Goal: Transaction & Acquisition: Purchase product/service

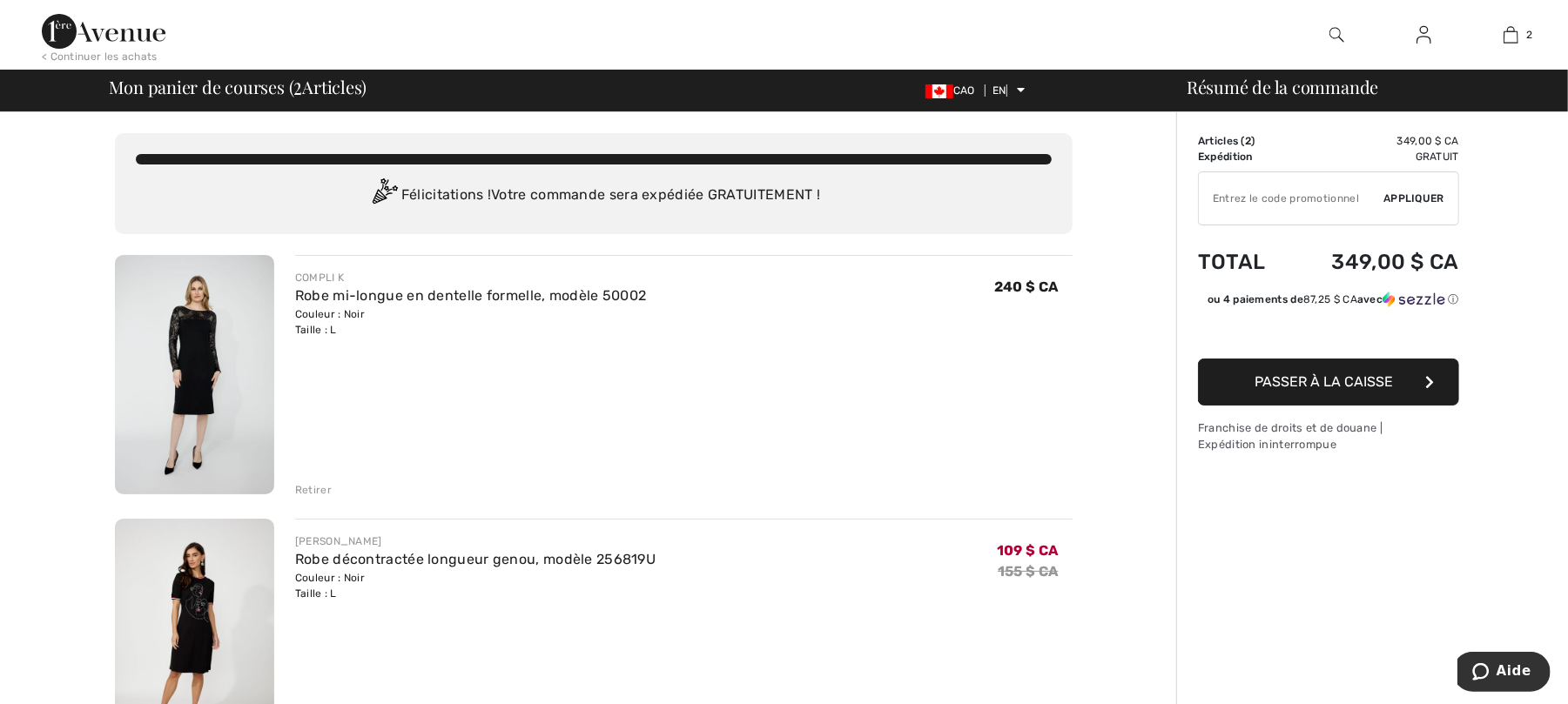
click at [195, 625] on img at bounding box center [195, 638] width 160 height 239
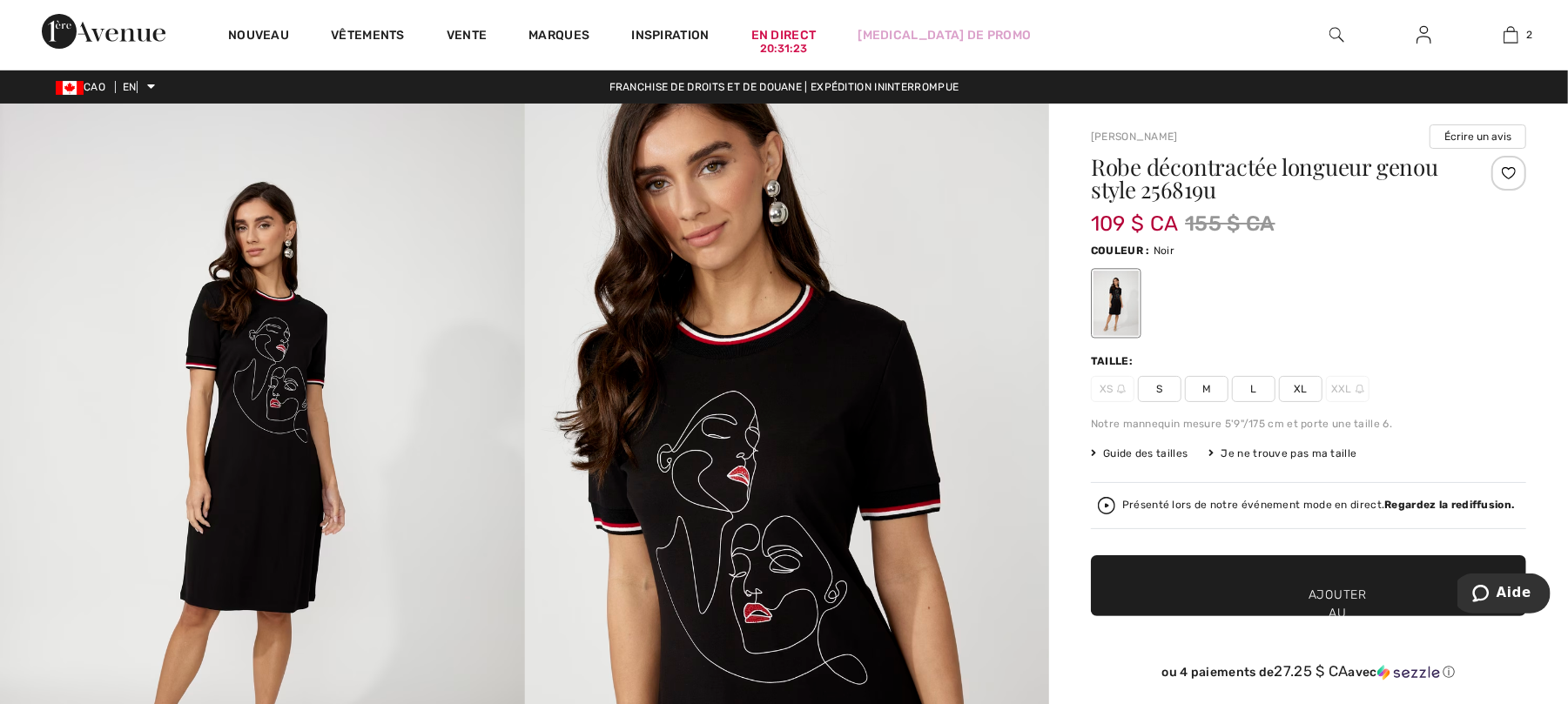
click at [1112, 301] on div at bounding box center [1116, 303] width 45 height 66
click at [913, 388] on img at bounding box center [788, 497] width 525 height 786
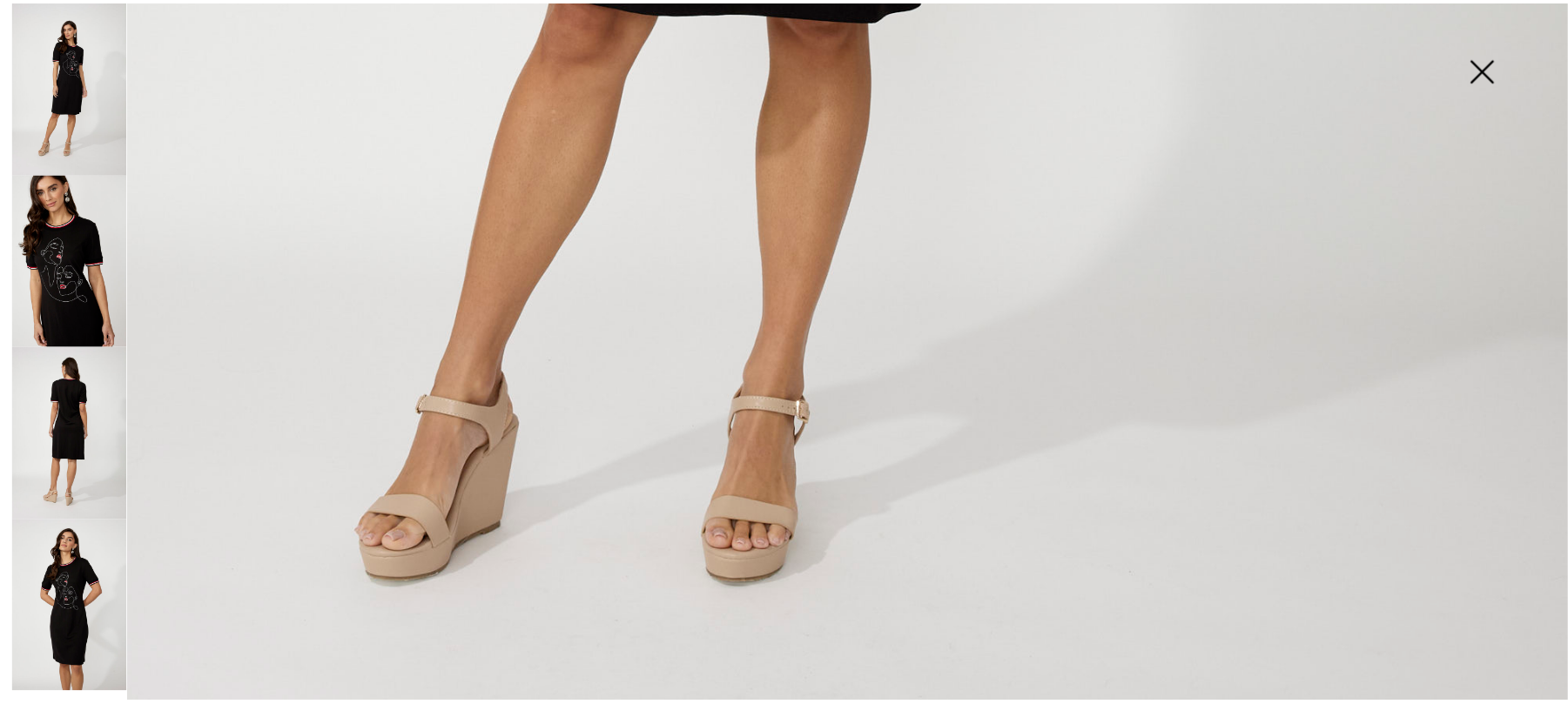
scroll to position [1647, 0]
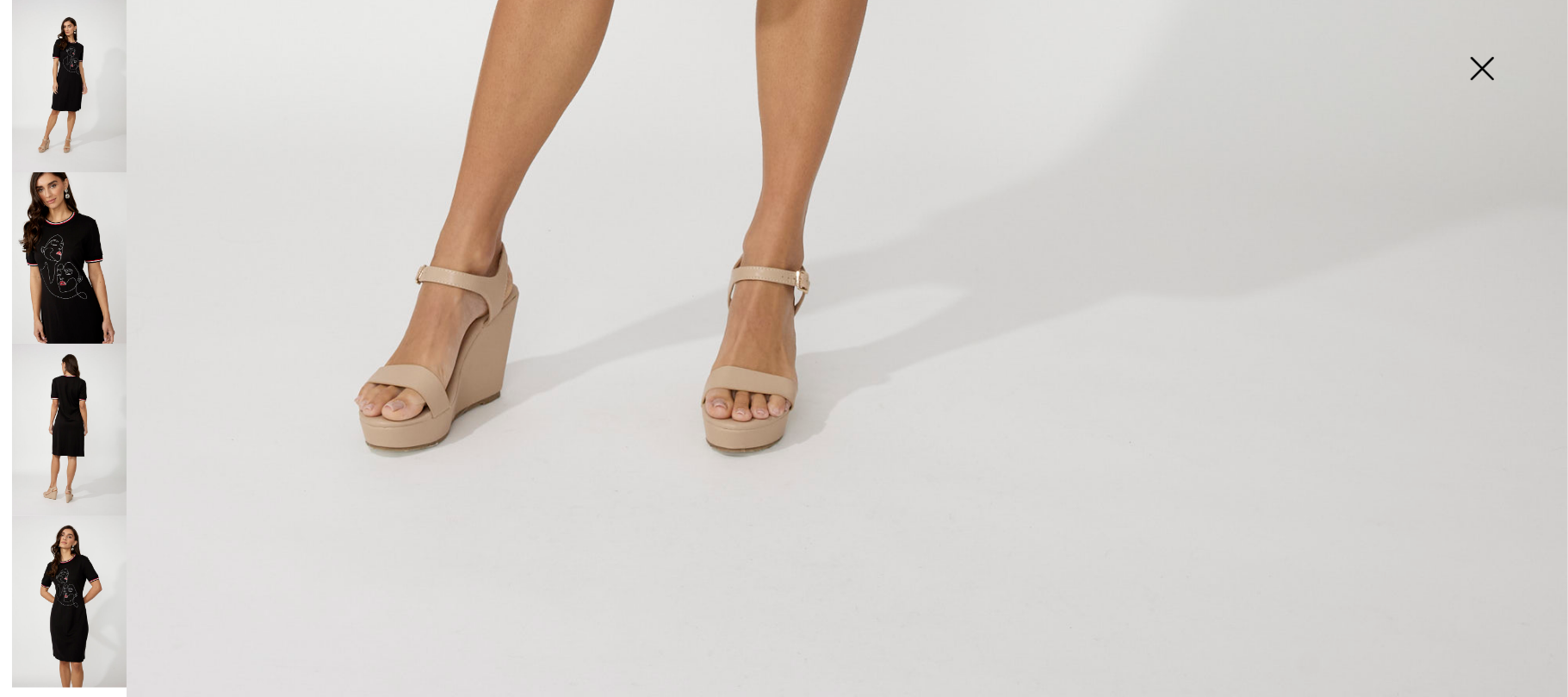
click at [1479, 66] on img at bounding box center [1482, 69] width 86 height 89
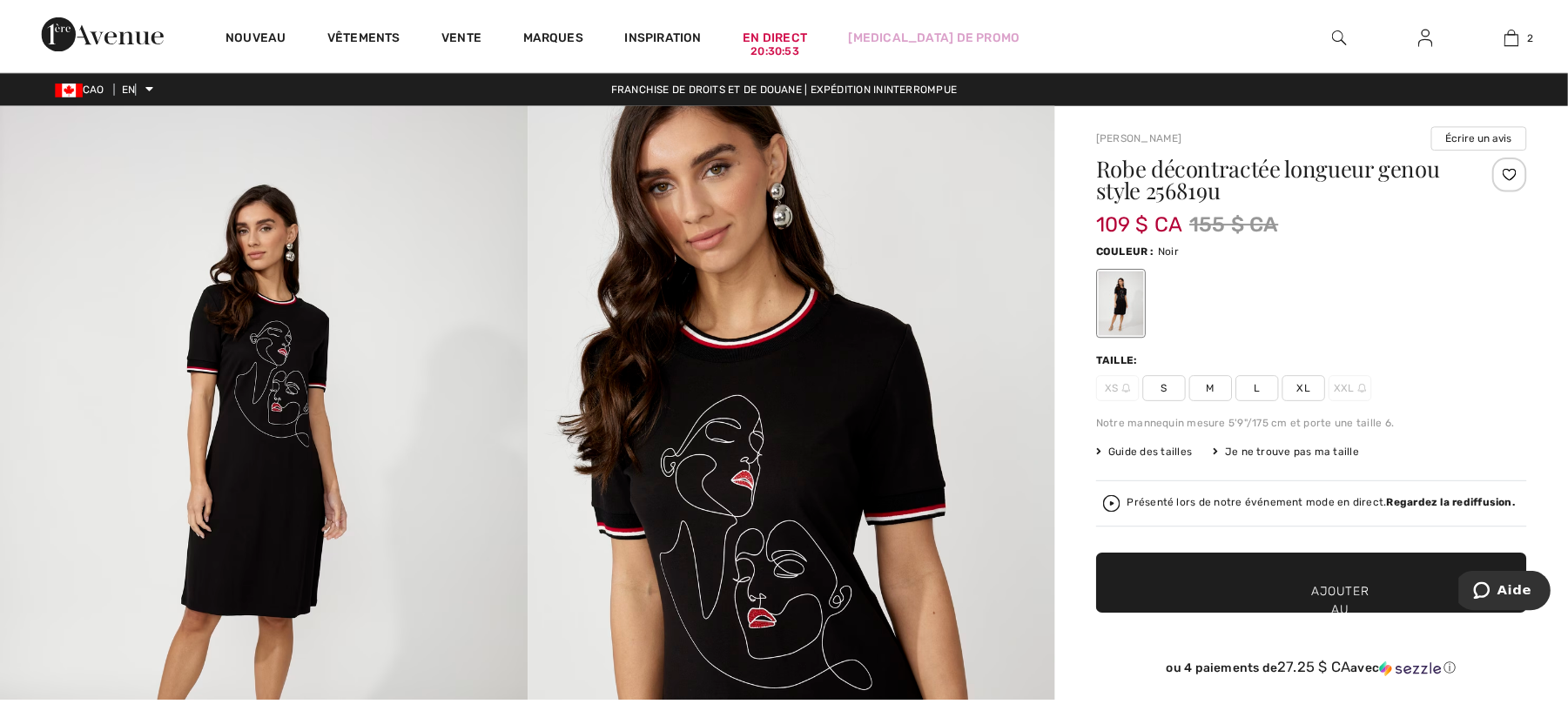
scroll to position [1621, 0]
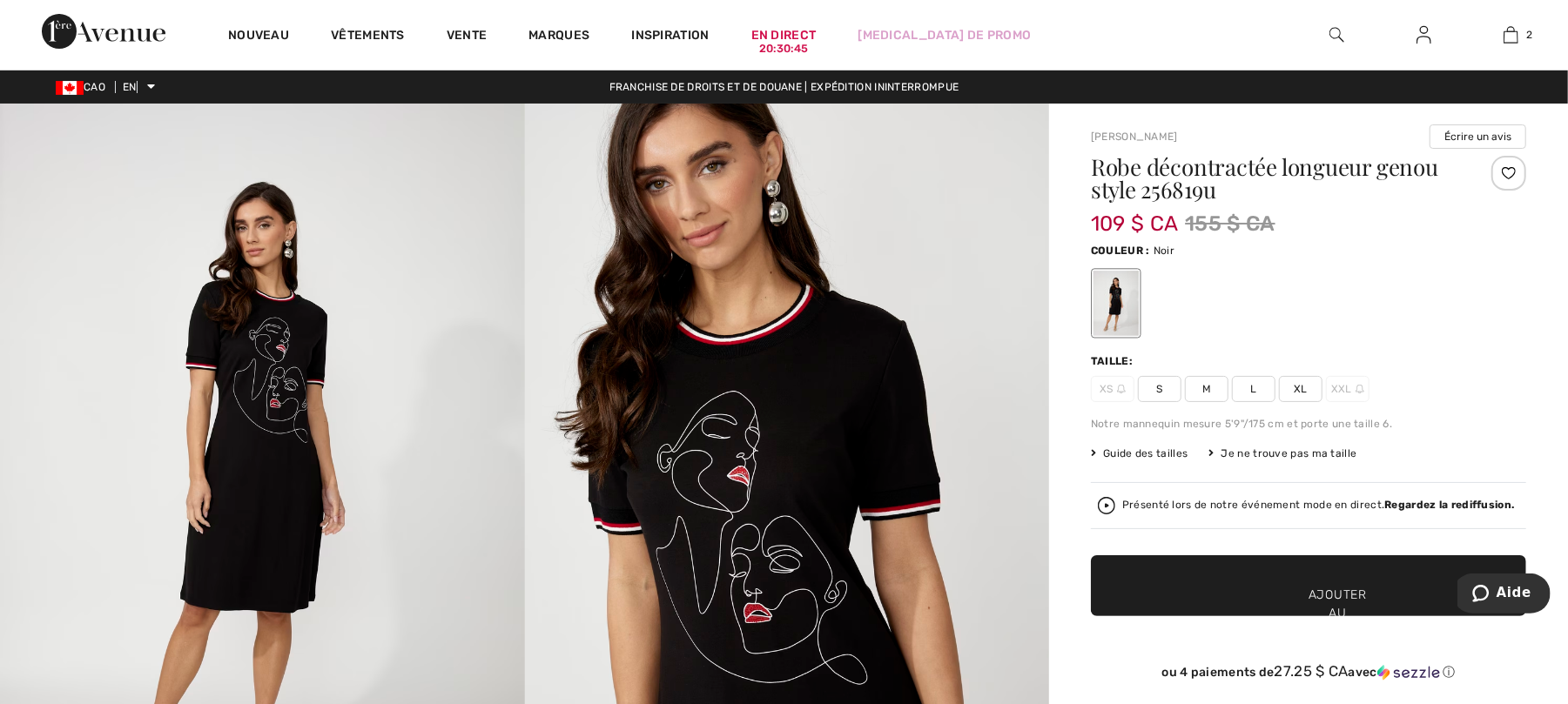
click at [1125, 301] on div at bounding box center [1116, 303] width 45 height 66
click at [1249, 387] on span "L" at bounding box center [1253, 388] width 43 height 26
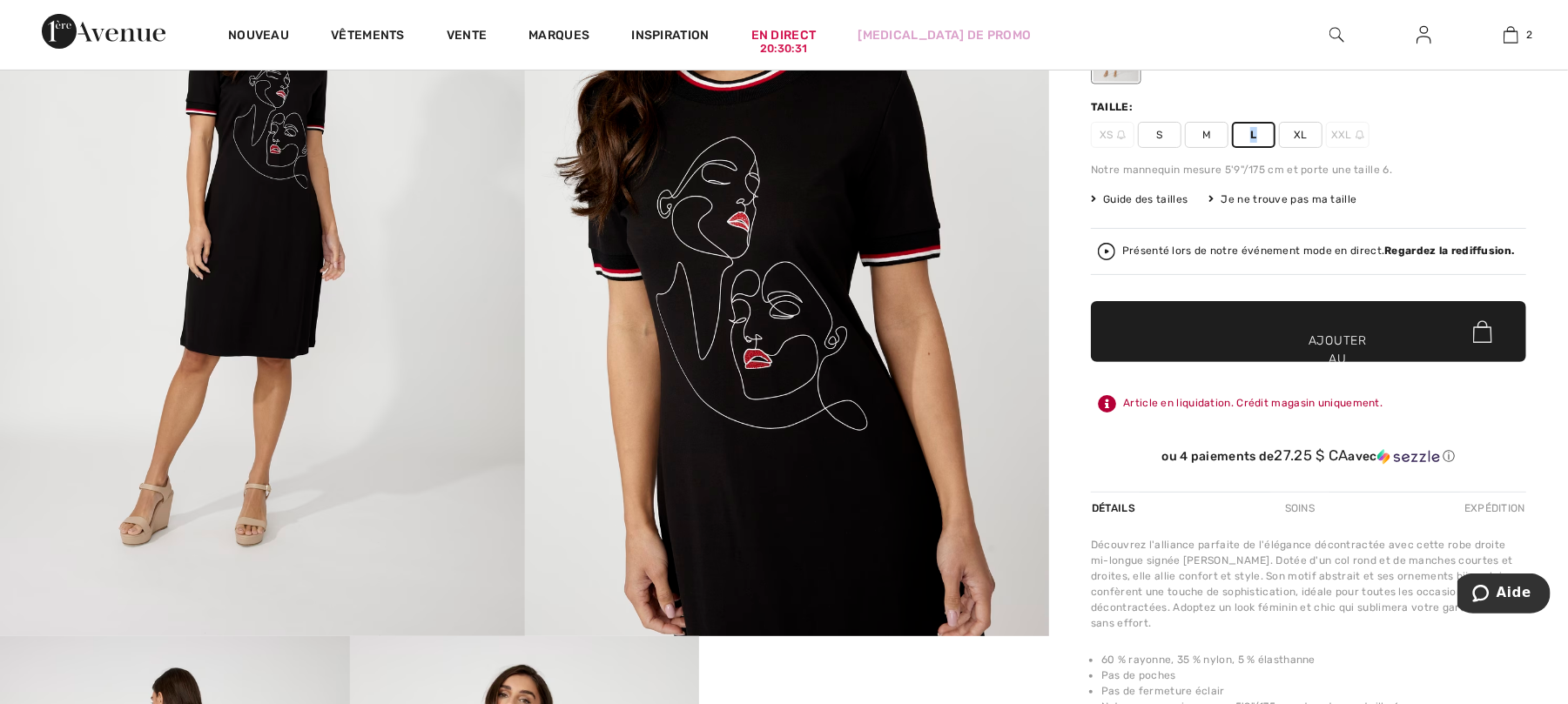
scroll to position [231, 0]
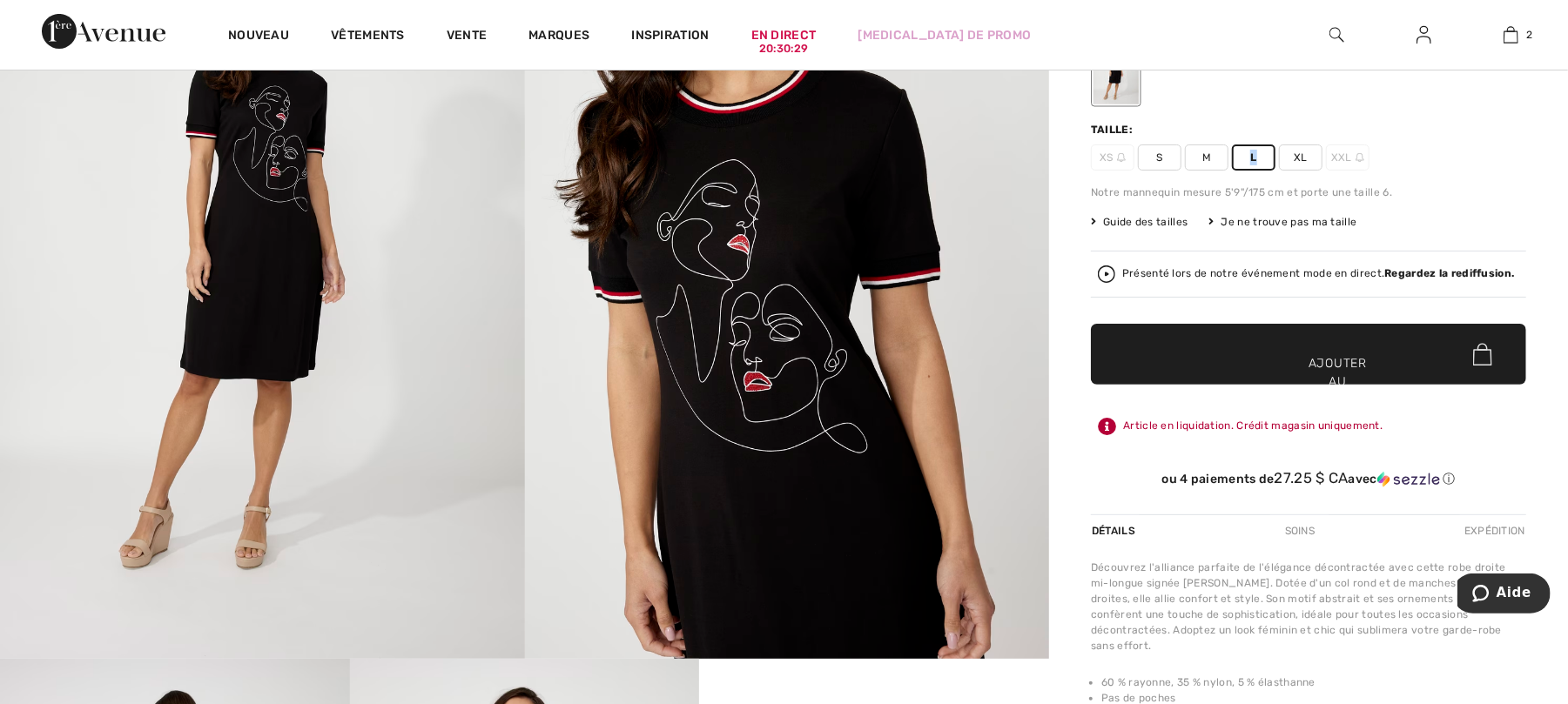
click at [1271, 168] on span "L" at bounding box center [1253, 157] width 43 height 26
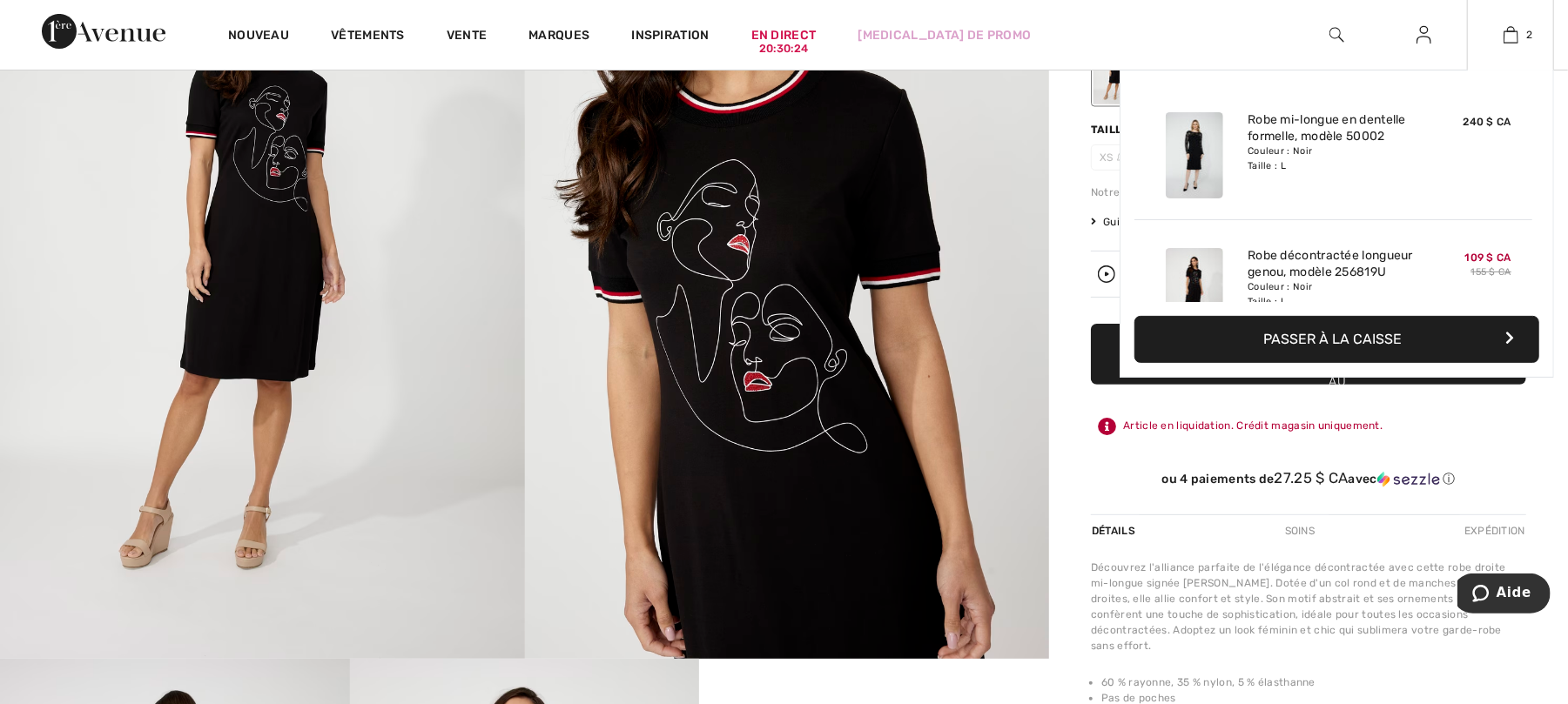
scroll to position [0, 0]
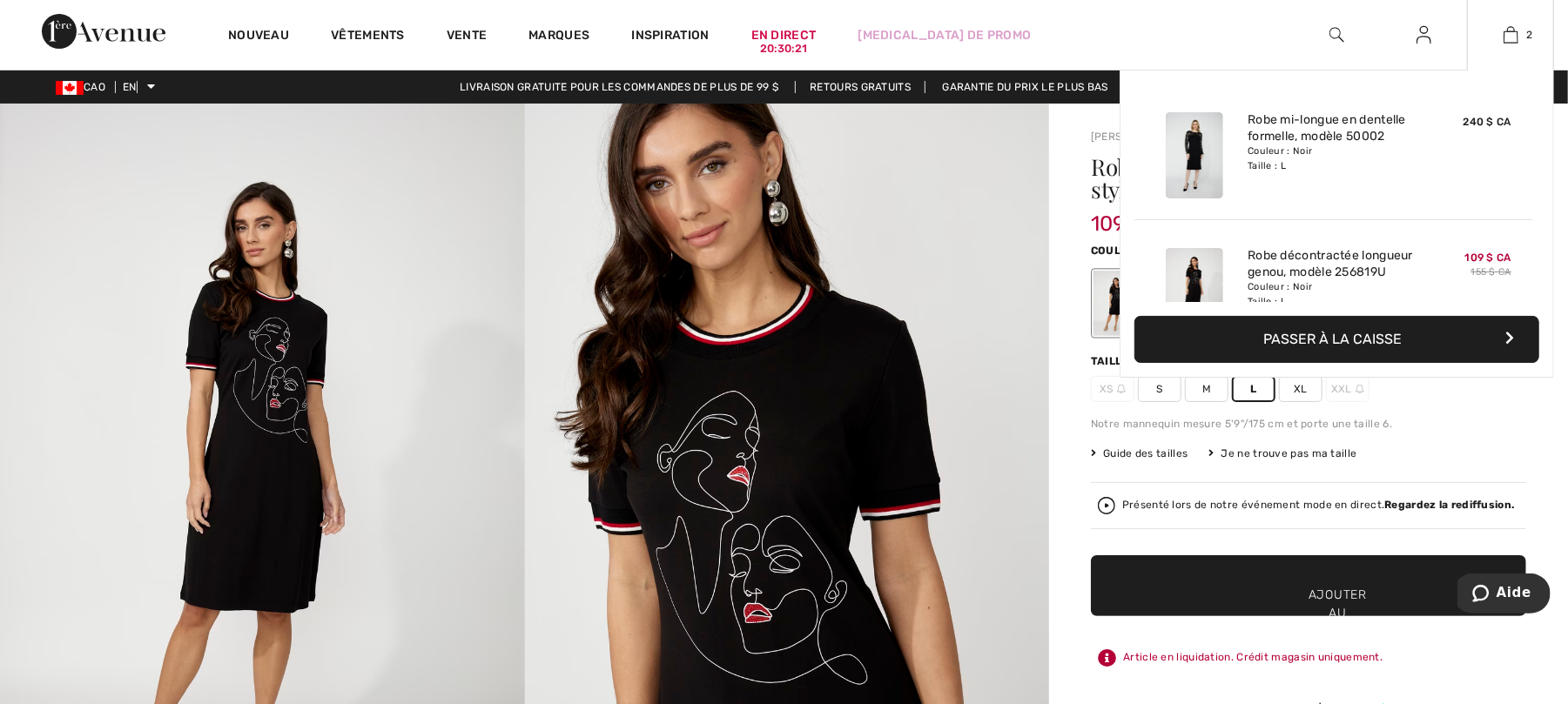
click at [1516, 332] on button "Passer à la caisse" at bounding box center [1337, 339] width 404 height 47
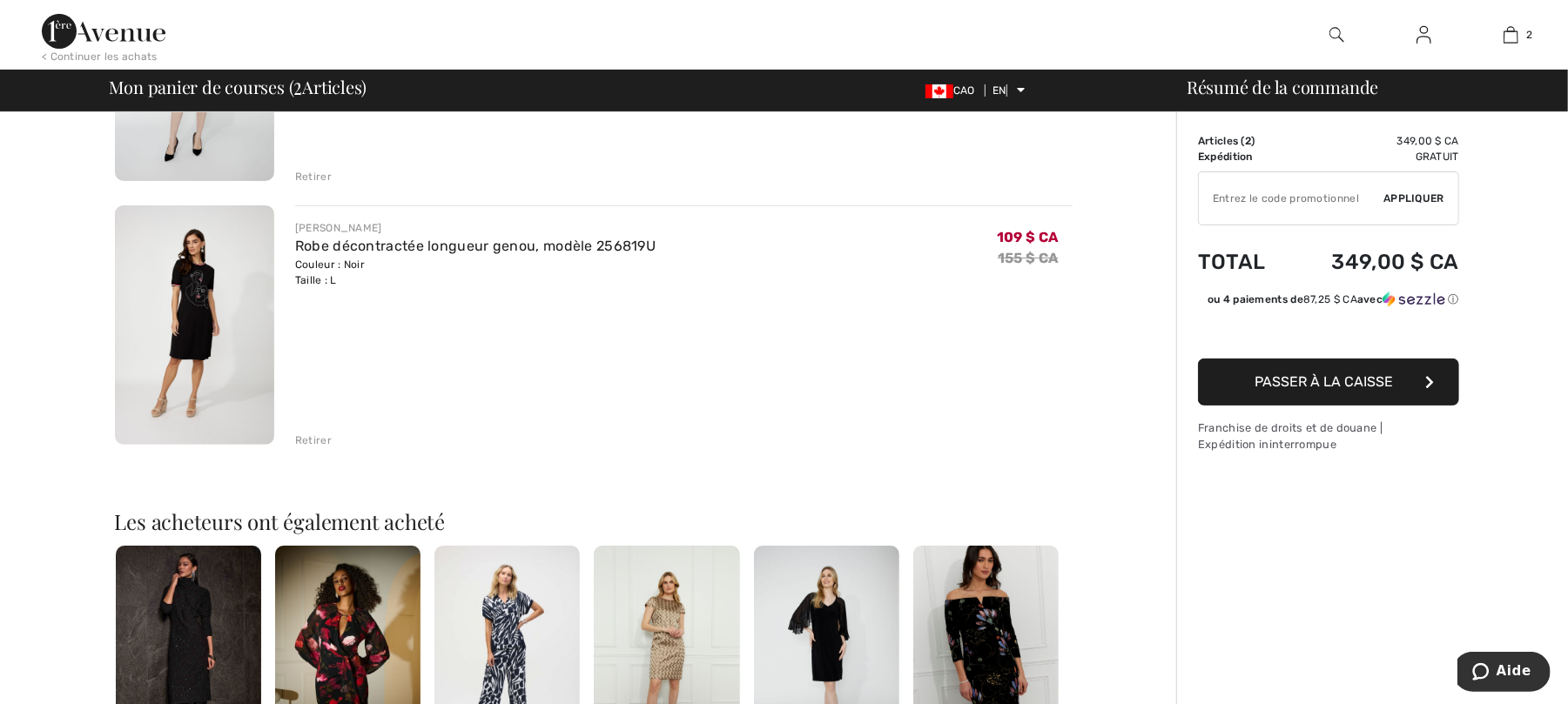
scroll to position [348, 0]
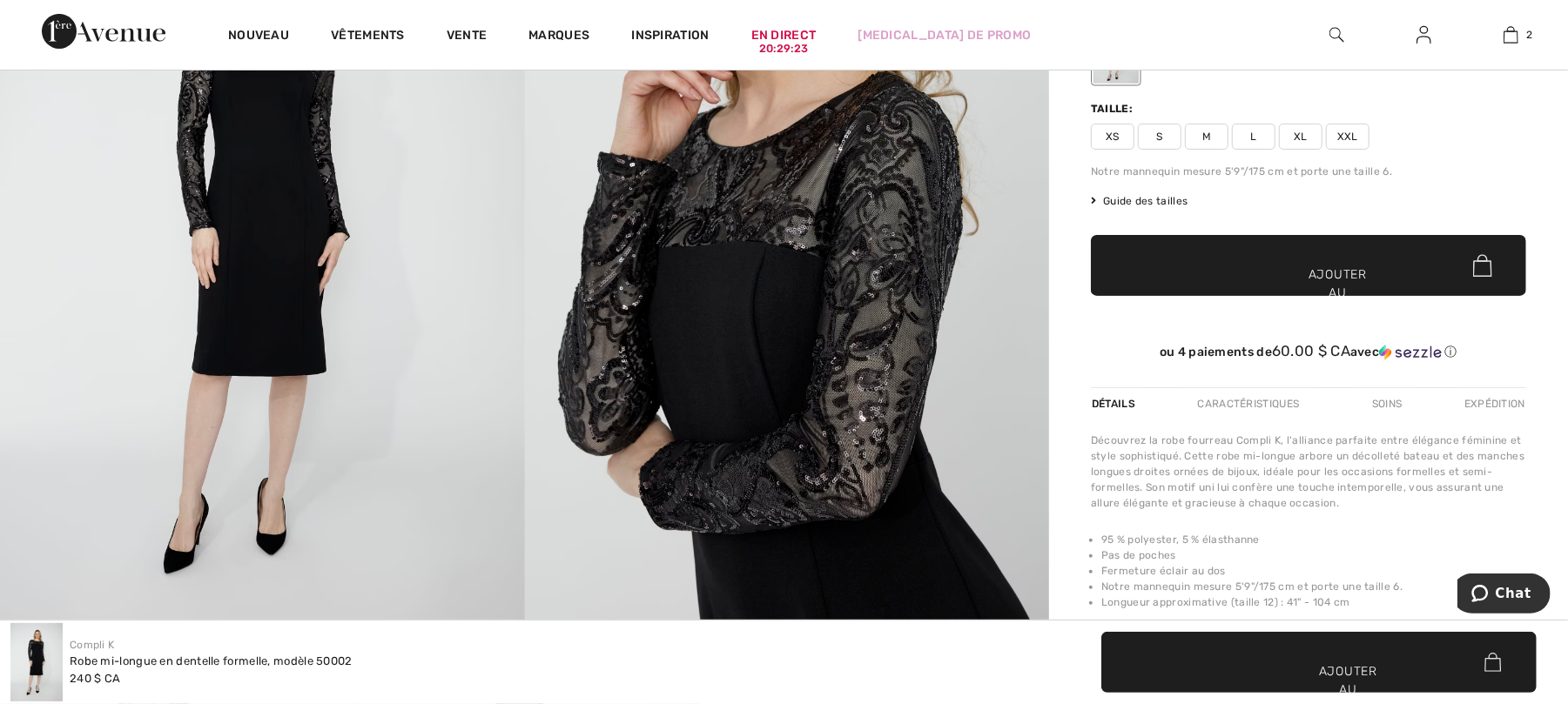
scroll to position [116, 0]
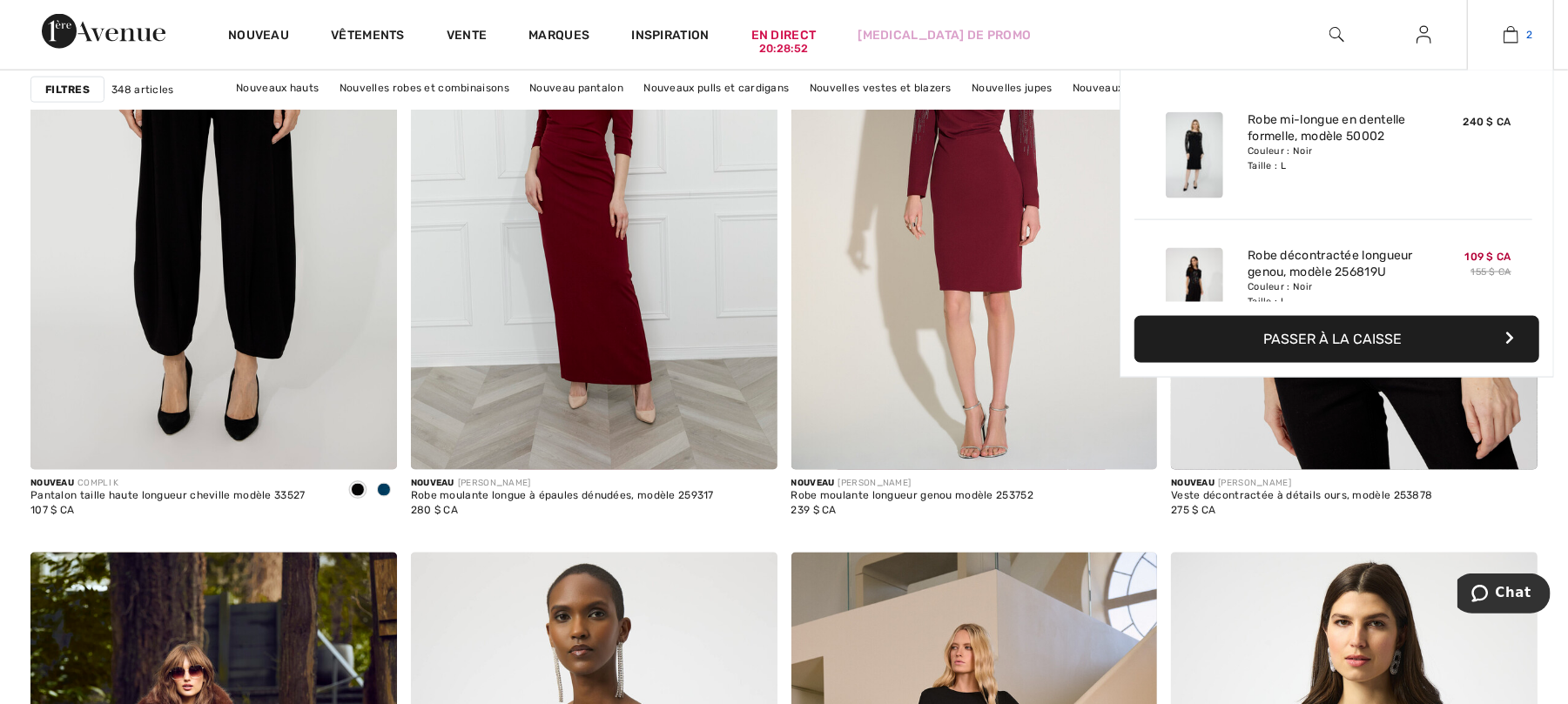
click at [1515, 35] on img at bounding box center [1510, 35] width 15 height 21
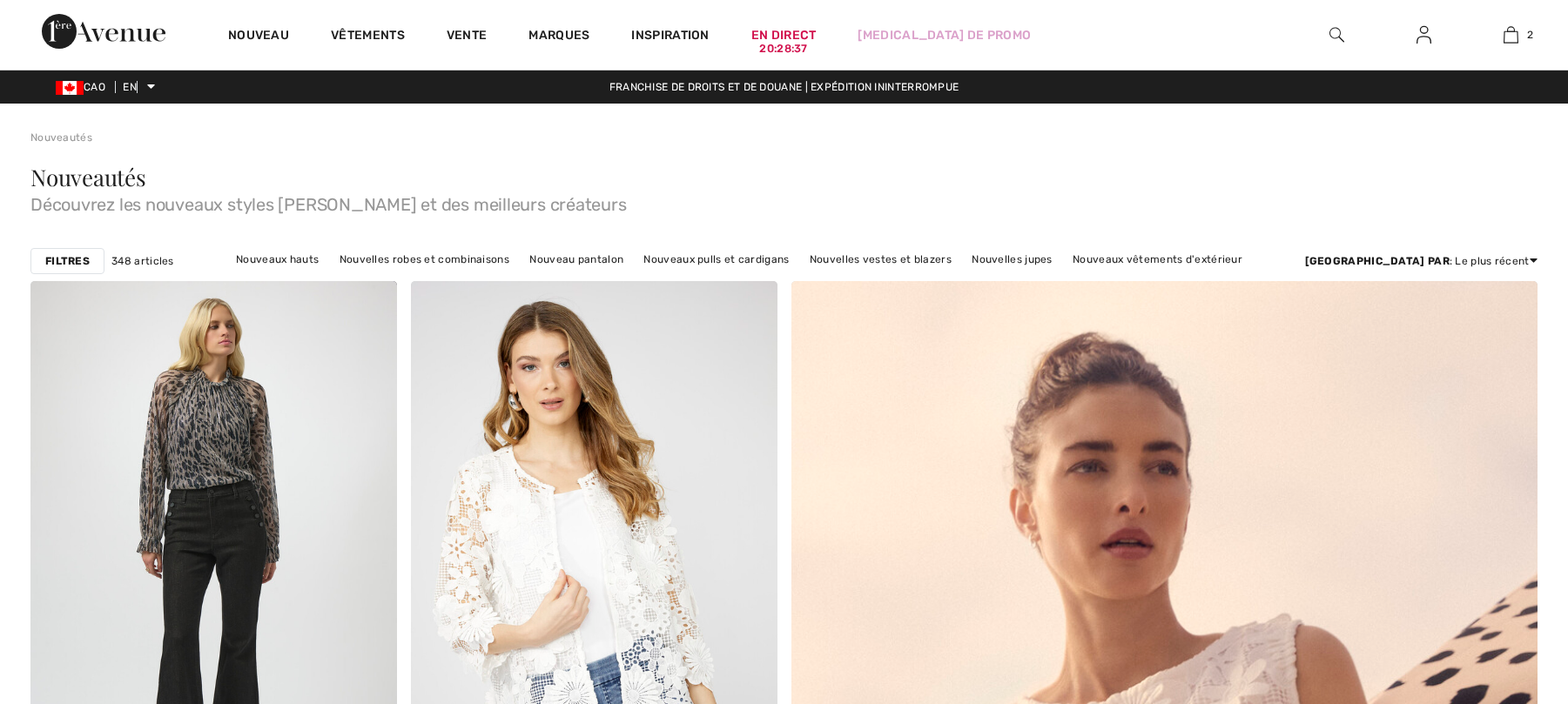
checkbox input "true"
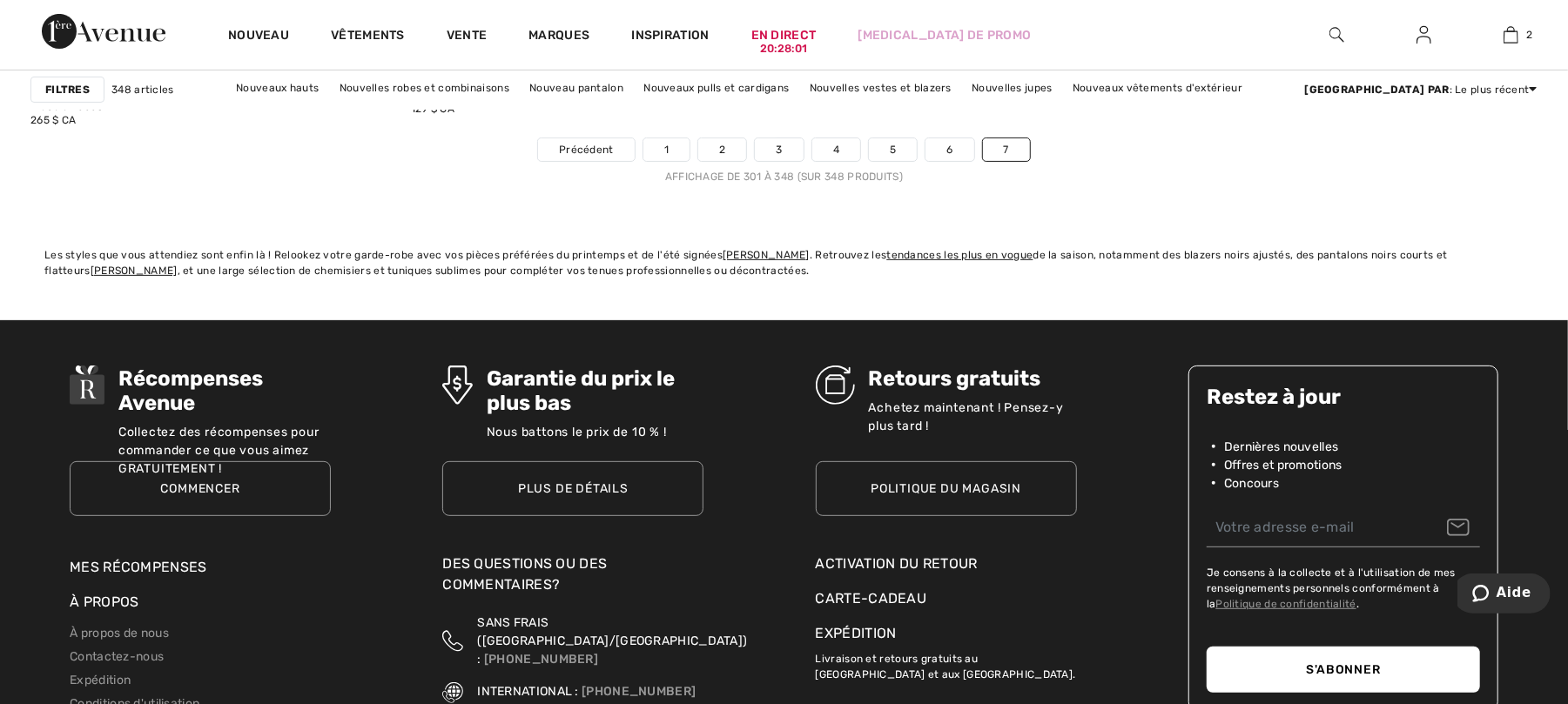
scroll to position [9748, 0]
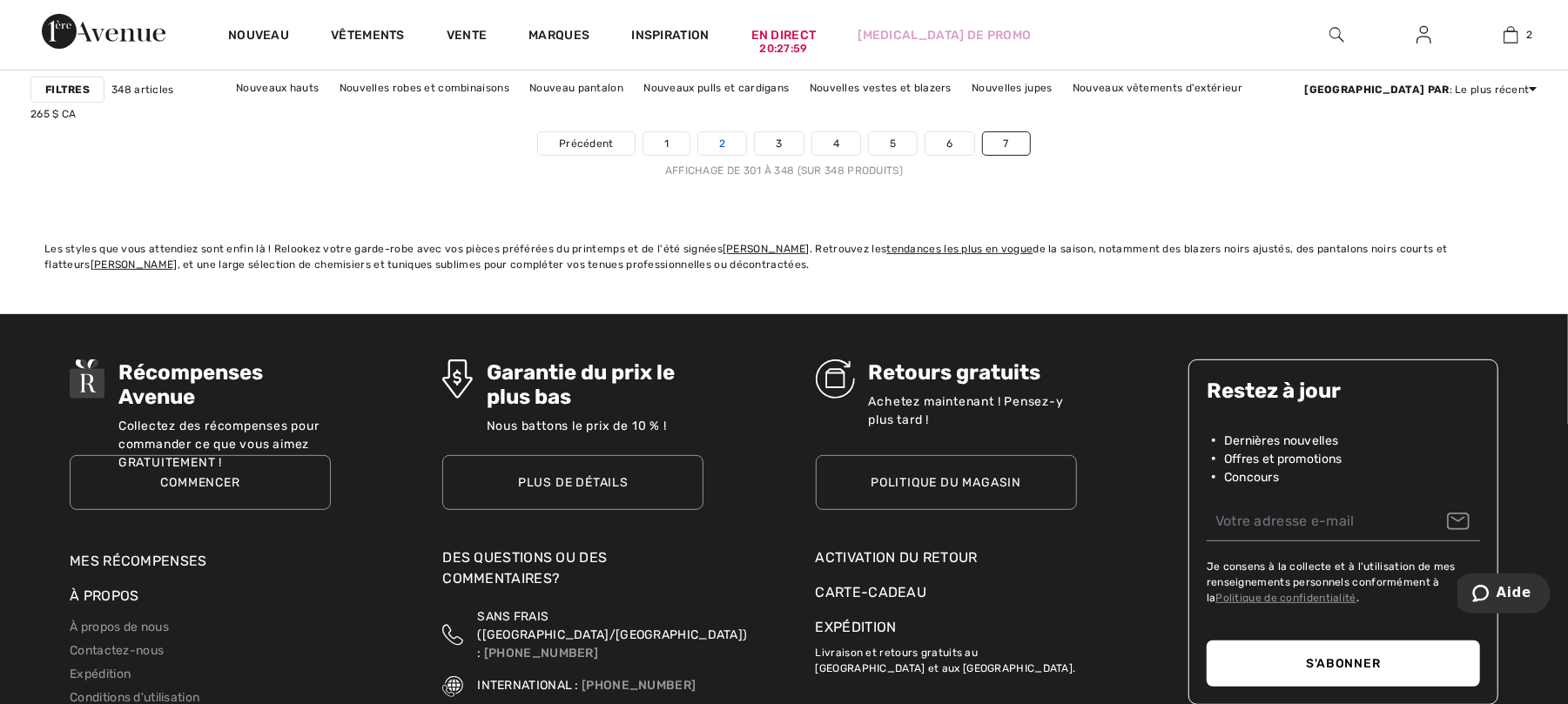
click at [719, 150] on font "2" at bounding box center [722, 144] width 6 height 12
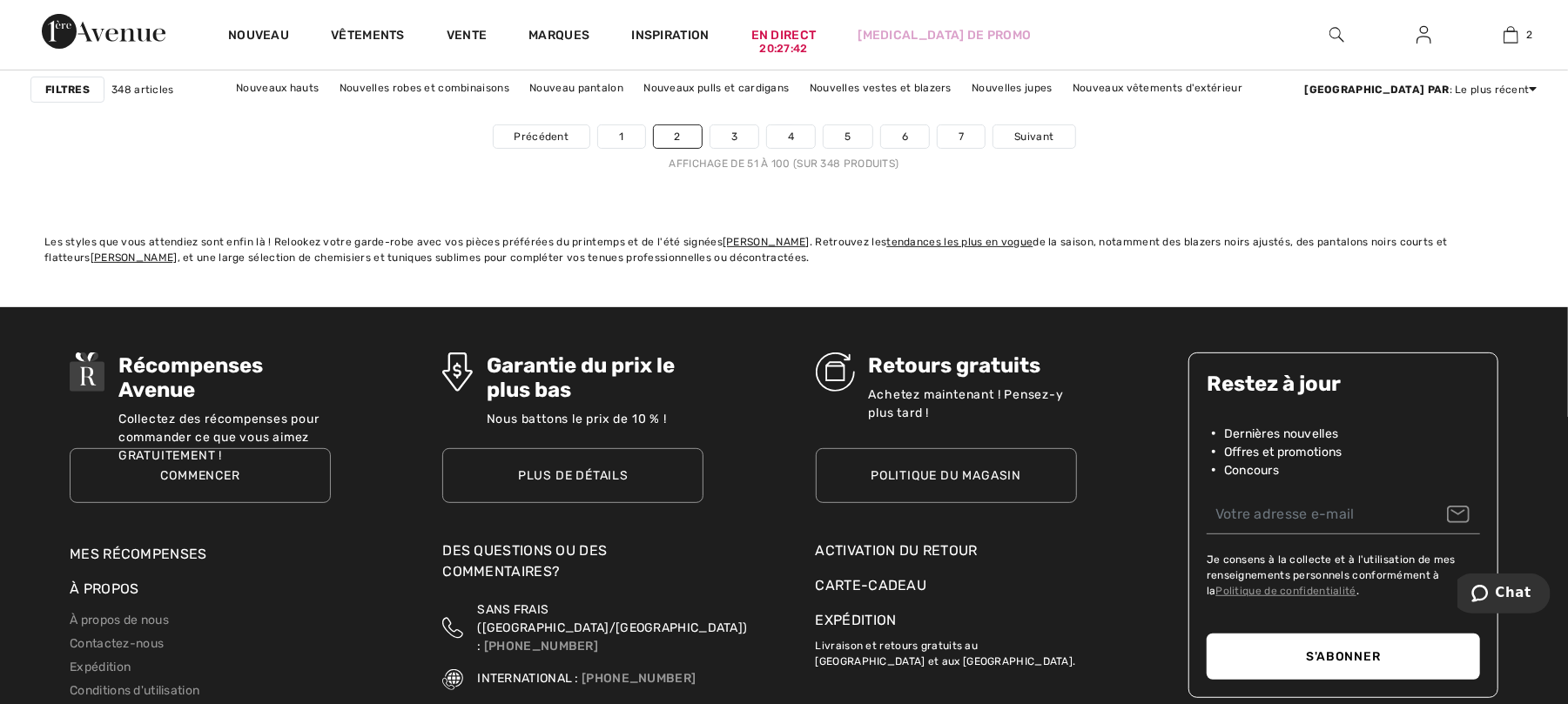
scroll to position [9516, 0]
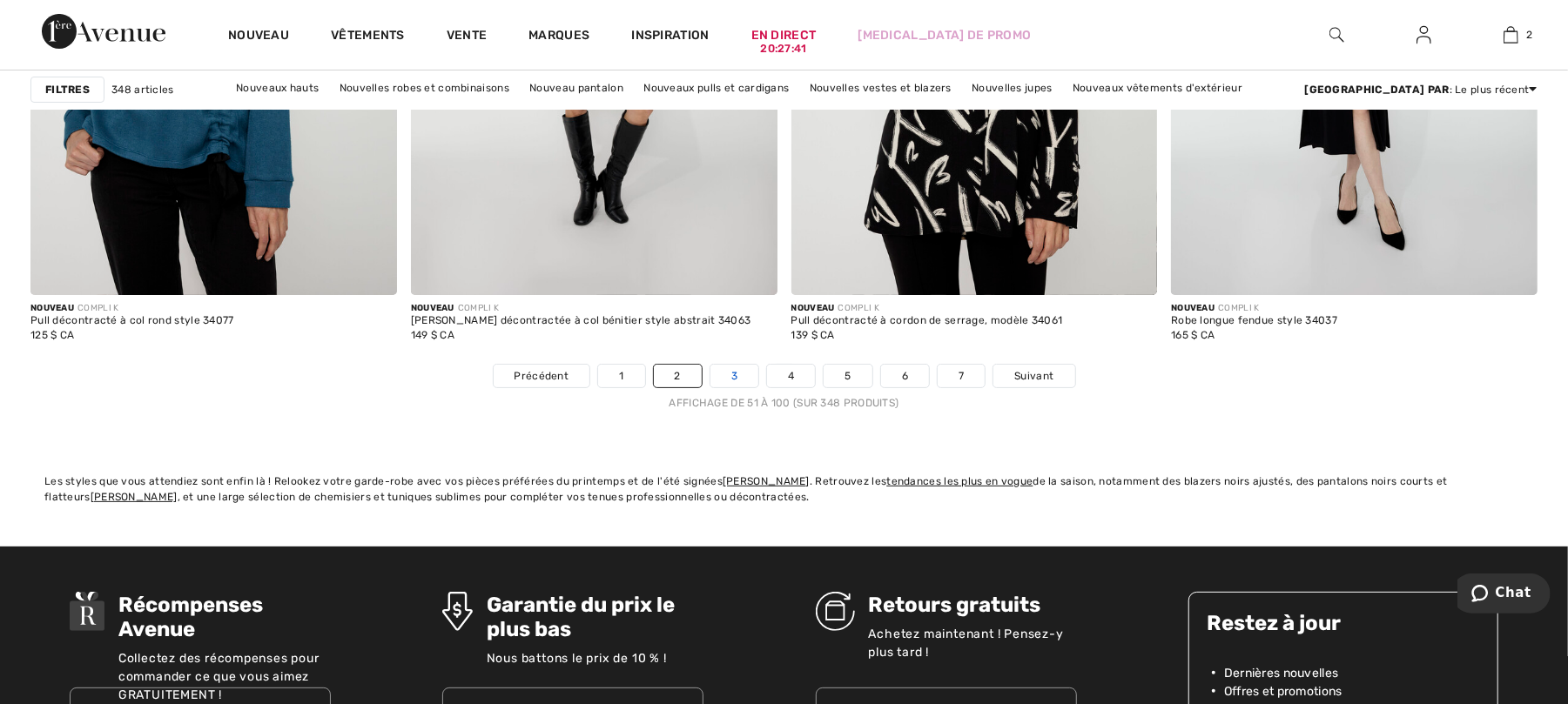
click at [726, 383] on link "3" at bounding box center [734, 376] width 48 height 23
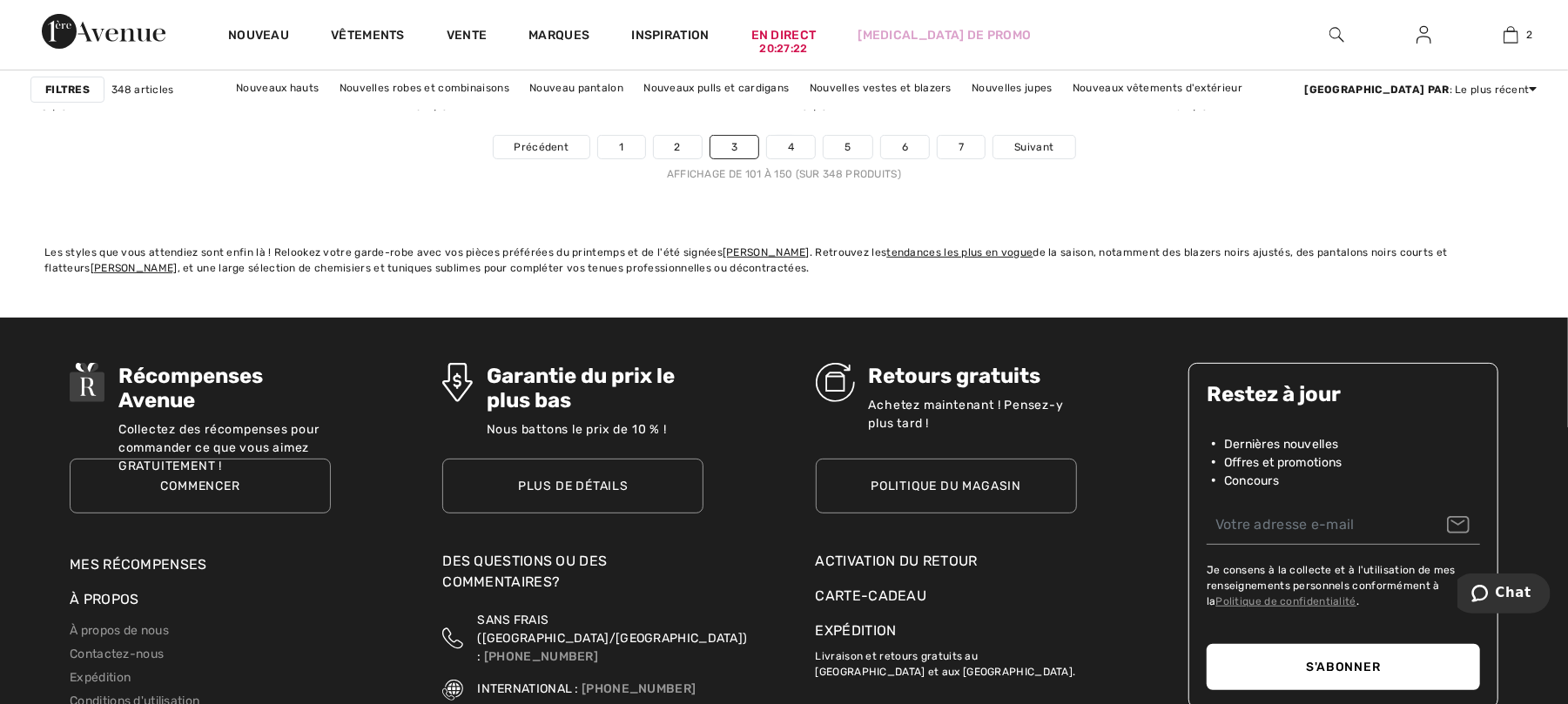
scroll to position [9748, 0]
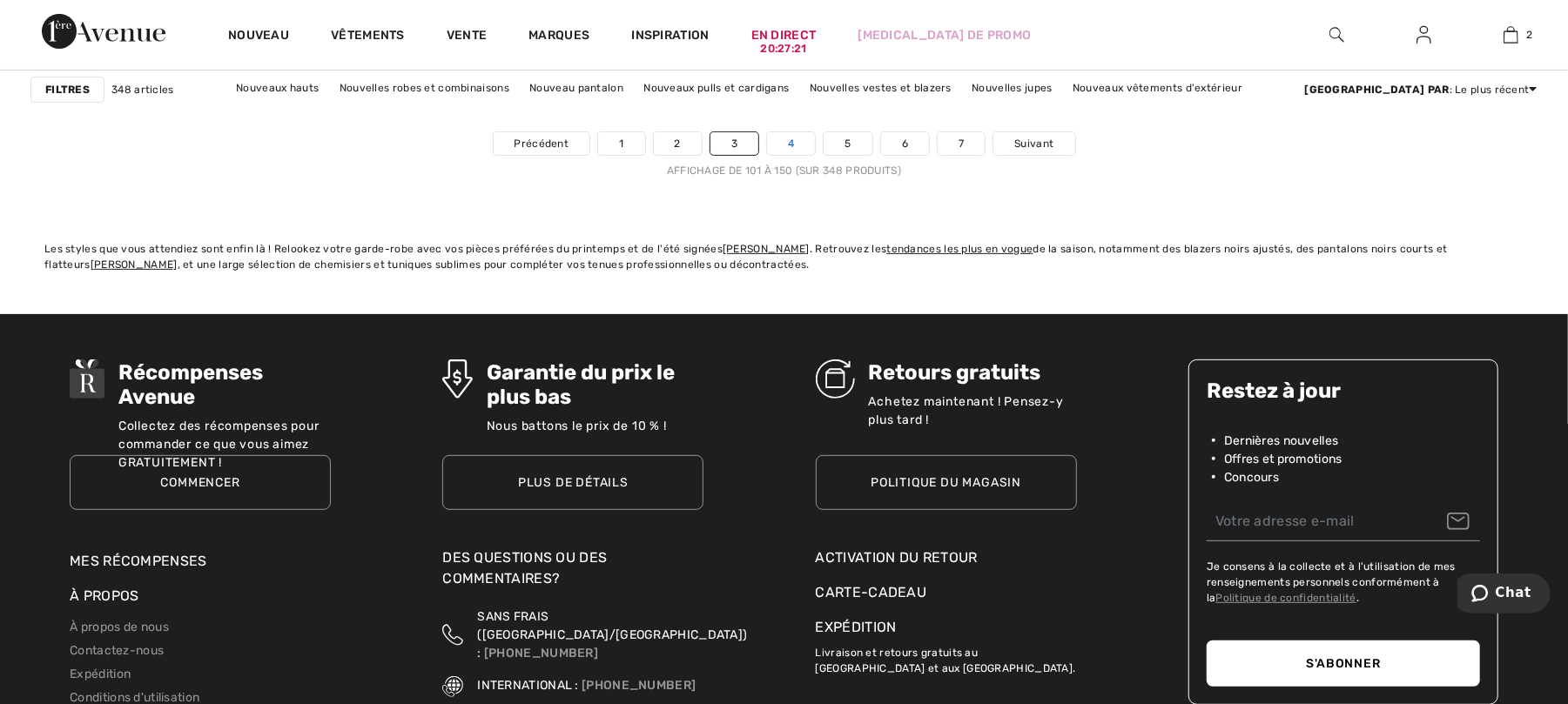
click at [788, 146] on font "4" at bounding box center [790, 144] width 6 height 12
click at [790, 148] on font "4" at bounding box center [790, 144] width 6 height 12
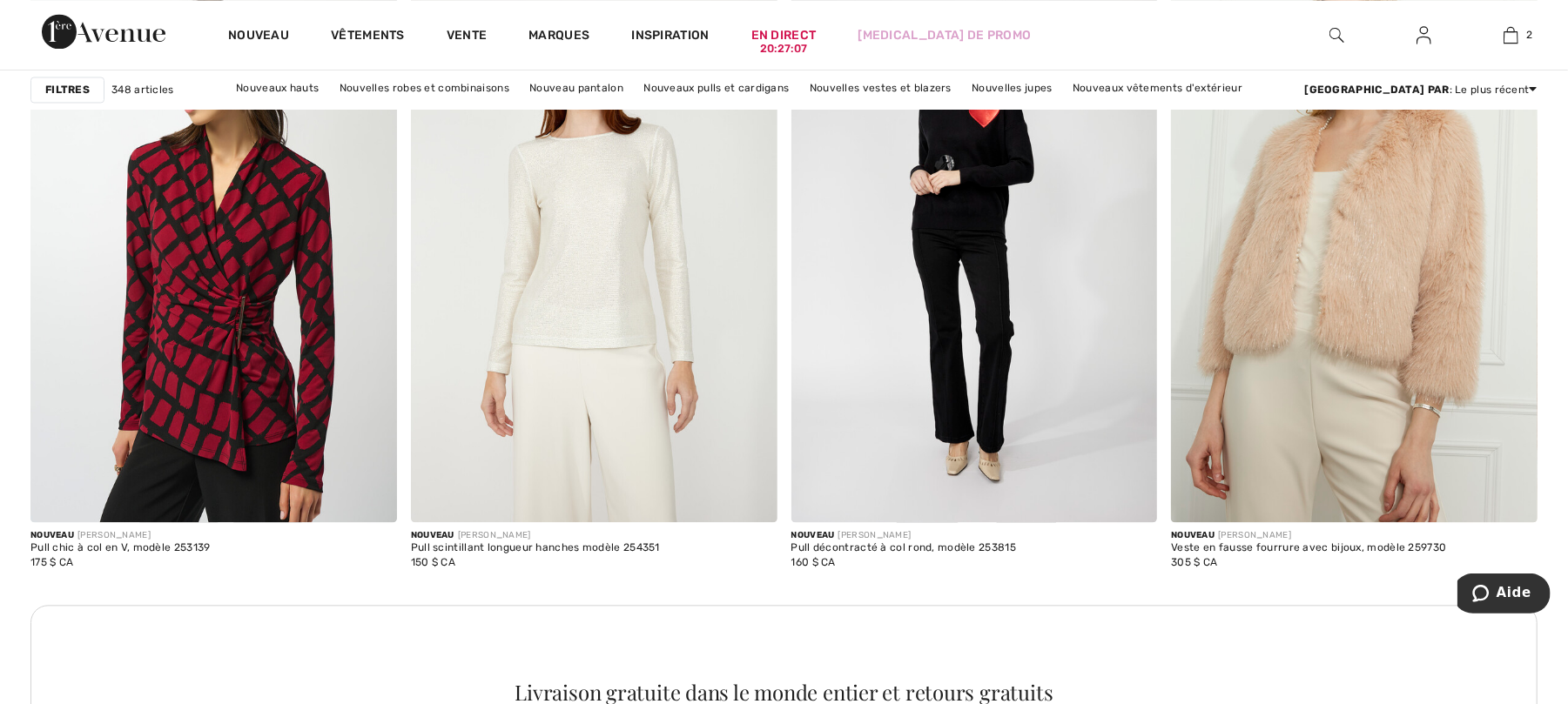
scroll to position [7659, 0]
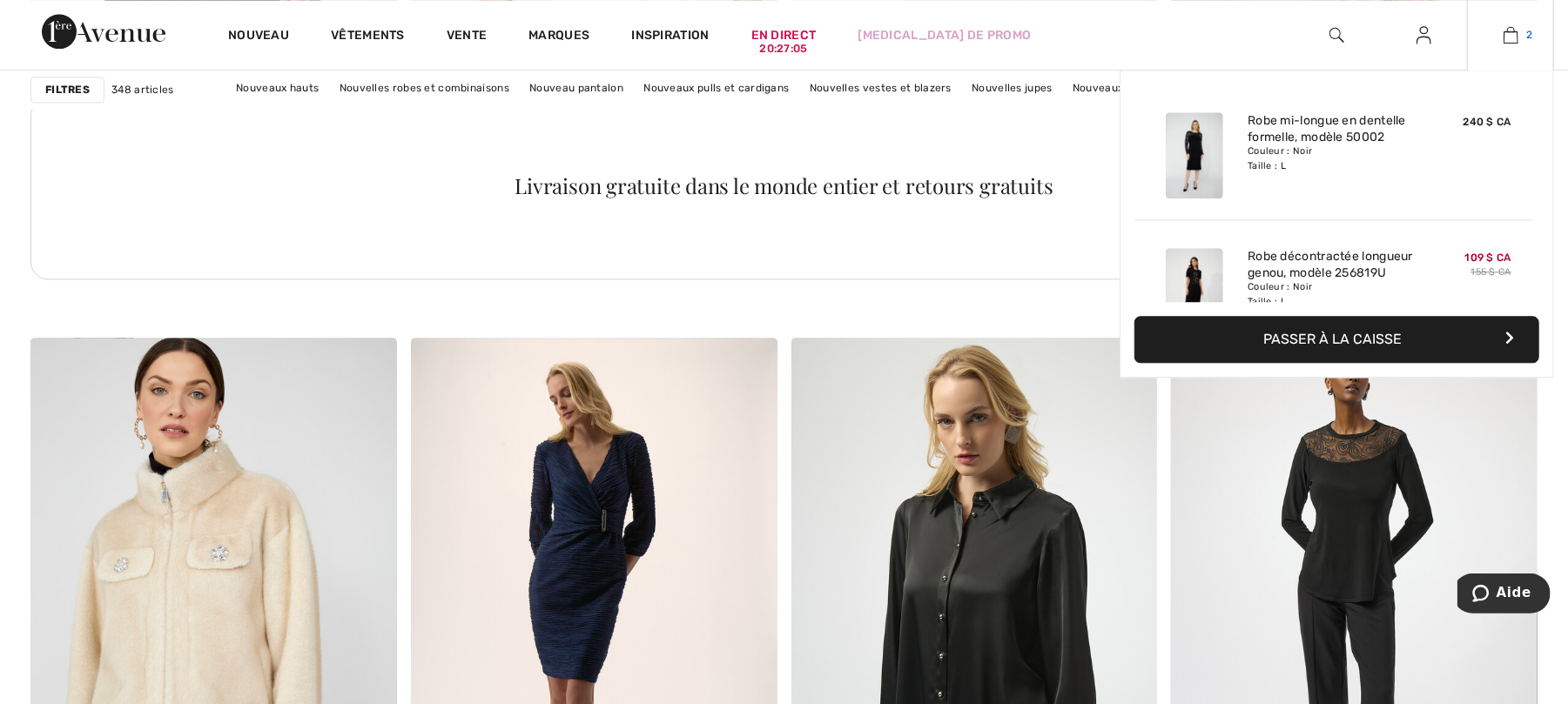
click at [1509, 36] on img at bounding box center [1510, 35] width 15 height 21
